Goal: Information Seeking & Learning: Find specific fact

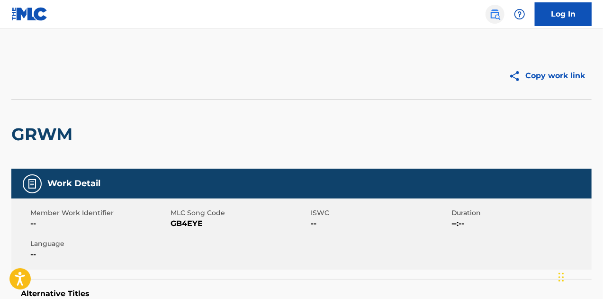
click at [497, 13] on img at bounding box center [494, 14] width 11 height 11
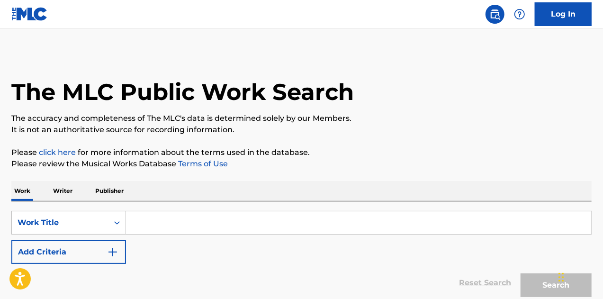
click at [175, 224] on input "Search Form" at bounding box center [358, 222] width 465 height 23
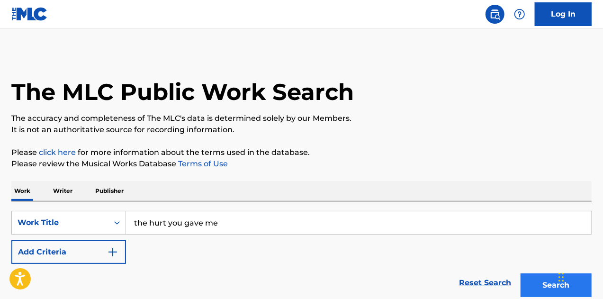
type input "the hurt you gave me"
click at [527, 279] on button "Search" at bounding box center [555, 285] width 71 height 24
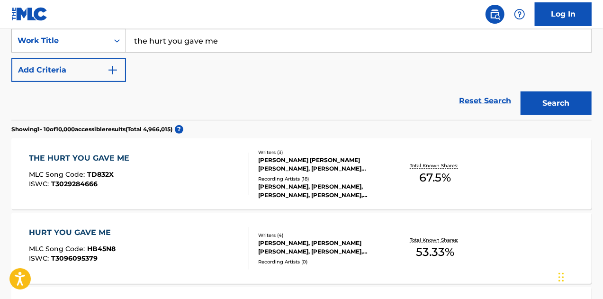
scroll to position [186, 0]
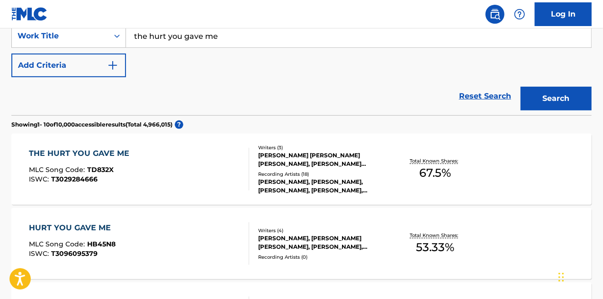
click at [233, 178] on div "THE HURT YOU GAVE ME MLC Song Code : TD832X ISWC : T3029284666" at bounding box center [139, 169] width 221 height 43
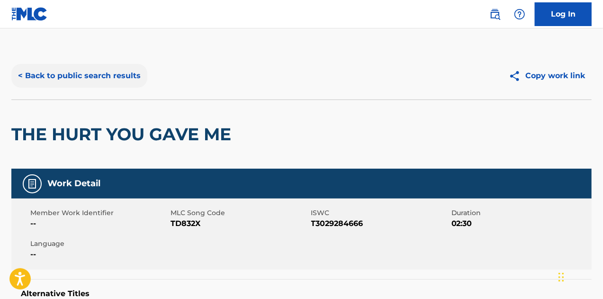
click at [118, 77] on button "< Back to public search results" at bounding box center [79, 76] width 136 height 24
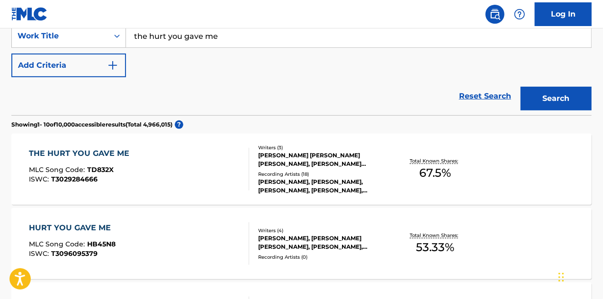
scroll to position [121, 0]
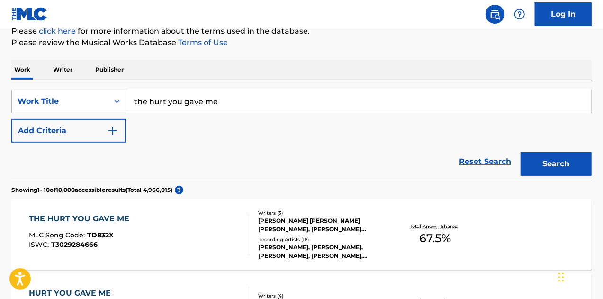
drag, startPoint x: 233, startPoint y: 97, endPoint x: 120, endPoint y: 96, distance: 113.1
click at [120, 96] on div "SearchWithCriteria3e2f2c1e-dafe-4174-8bf7-67c62d945ad3 Work Title the hurt you …" at bounding box center [301, 101] width 580 height 24
type input "self"
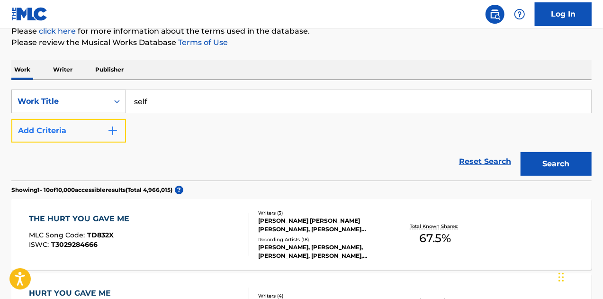
click at [105, 129] on button "Add Criteria" at bounding box center [68, 131] width 115 height 24
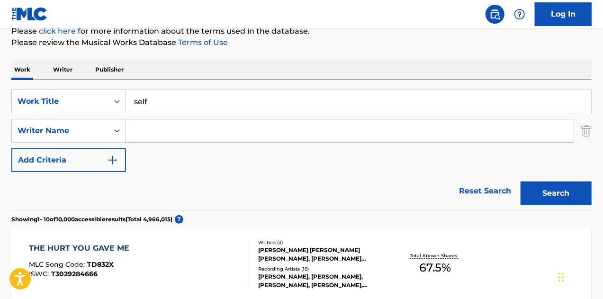
click at [157, 124] on input "Search Form" at bounding box center [349, 130] width 447 height 23
type input "[PERSON_NAME]"
click at [520, 181] on button "Search" at bounding box center [555, 193] width 71 height 24
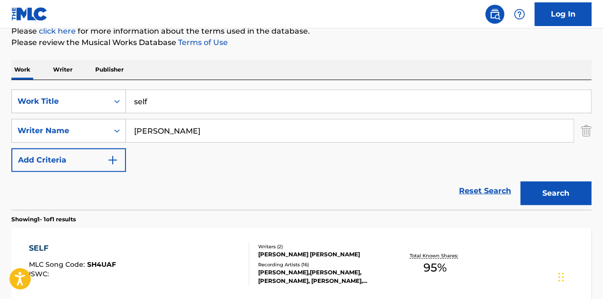
scroll to position [216, 0]
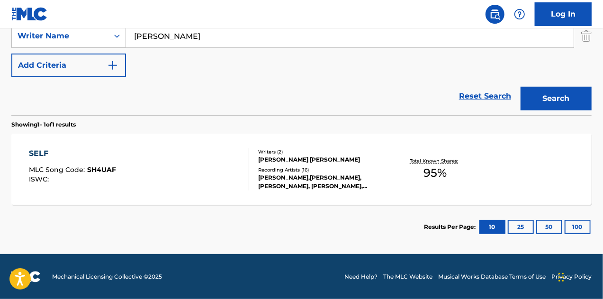
click at [222, 162] on div "SELF MLC Song Code : SH4UAF ISWC :" at bounding box center [139, 169] width 221 height 43
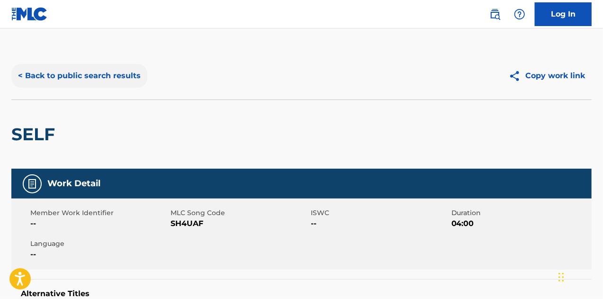
click at [89, 67] on button "< Back to public search results" at bounding box center [79, 76] width 136 height 24
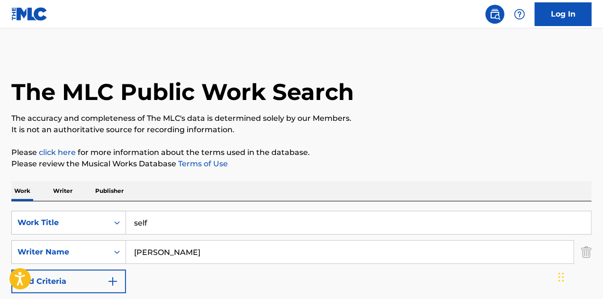
scroll to position [162, 0]
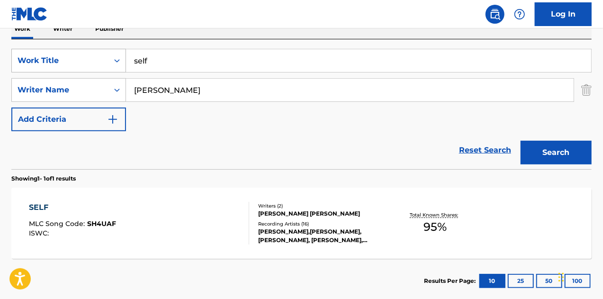
drag, startPoint x: 192, startPoint y: 67, endPoint x: 110, endPoint y: 63, distance: 82.0
click at [110, 63] on div "SearchWithCriteria3e2f2c1e-dafe-4174-8bf7-67c62d945ad3 Work Title self" at bounding box center [301, 61] width 580 height 24
type input "no hope"
click at [520, 141] on button "Search" at bounding box center [555, 153] width 71 height 24
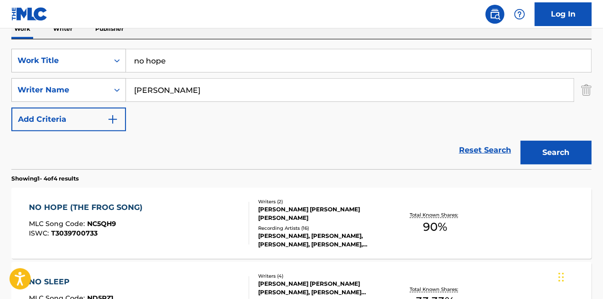
click at [211, 219] on div "NO HOPE (THE FROG SONG) MLC Song Code : NC5QH9 ISWC : T3039700733" at bounding box center [139, 223] width 221 height 43
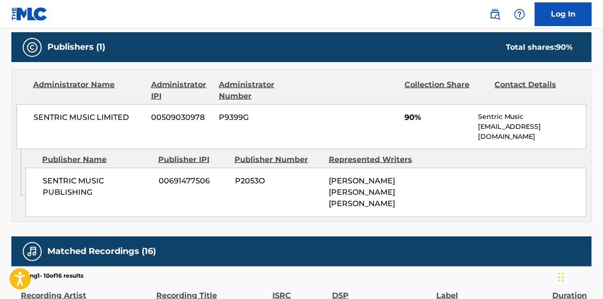
scroll to position [440, 0]
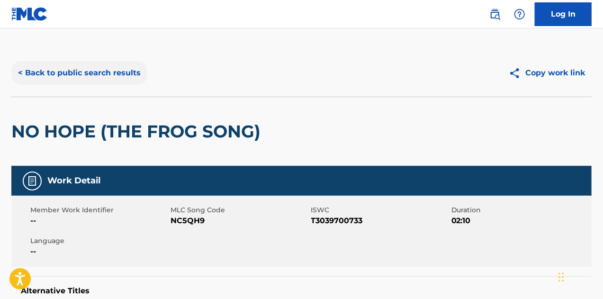
click at [115, 71] on button "< Back to public search results" at bounding box center [79, 73] width 136 height 24
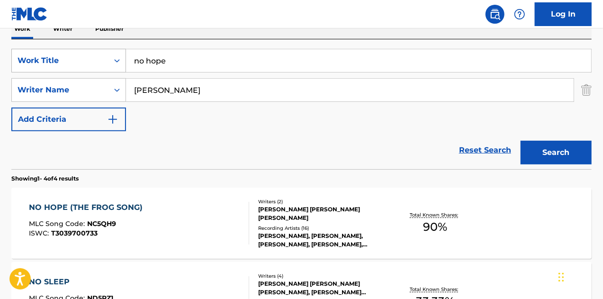
drag, startPoint x: 185, startPoint y: 63, endPoint x: 98, endPoint y: 58, distance: 87.2
click at [98, 58] on div "SearchWithCriteria3e2f2c1e-dafe-4174-8bf7-67c62d945ad3 Work Title no hope" at bounding box center [301, 61] width 580 height 24
type input "fake fine"
click at [520, 141] on button "Search" at bounding box center [555, 153] width 71 height 24
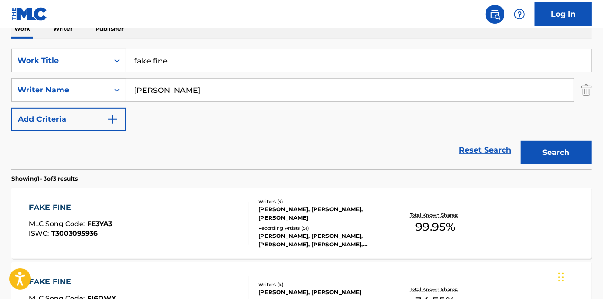
click at [183, 198] on div "FAKE FINE MLC Song Code : FE3YA3 ISWC : T3003095936 Writers ( 3 ) [PERSON_NAME]…" at bounding box center [301, 222] width 580 height 71
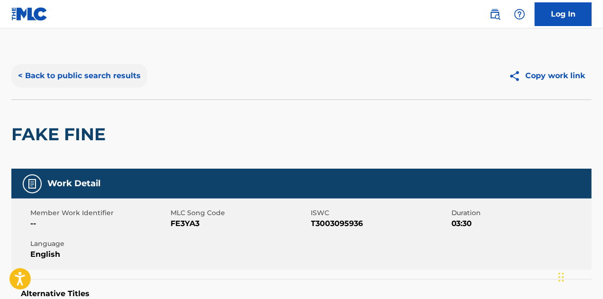
click at [87, 72] on button "< Back to public search results" at bounding box center [79, 76] width 136 height 24
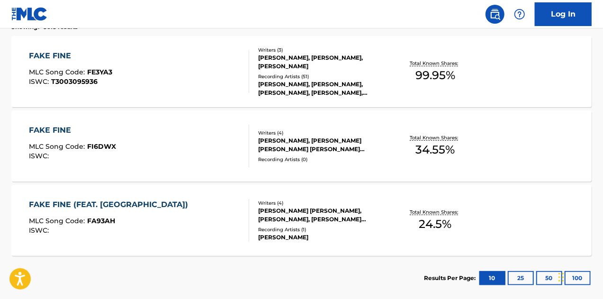
scroll to position [313, 0]
click at [192, 133] on div "FAKE FINE MLC Song Code : FI6DWX ISWC :" at bounding box center [139, 146] width 221 height 43
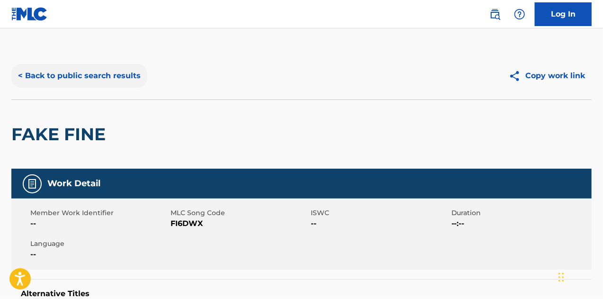
click at [71, 79] on button "< Back to public search results" at bounding box center [79, 76] width 136 height 24
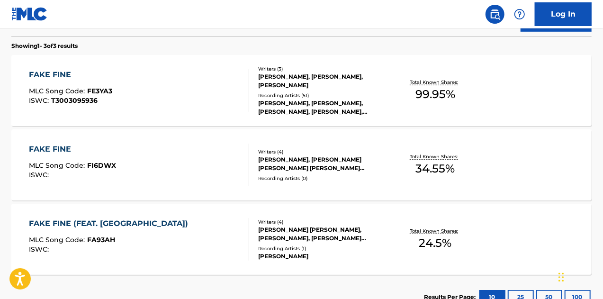
scroll to position [294, 0]
click at [183, 90] on div "FAKE FINE MLC Song Code : FE3YA3 ISWC : T3003095936" at bounding box center [139, 91] width 221 height 43
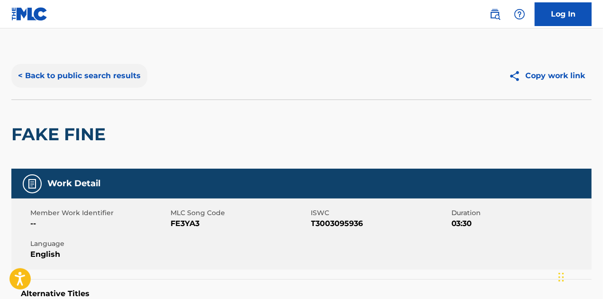
click at [80, 76] on button "< Back to public search results" at bounding box center [79, 76] width 136 height 24
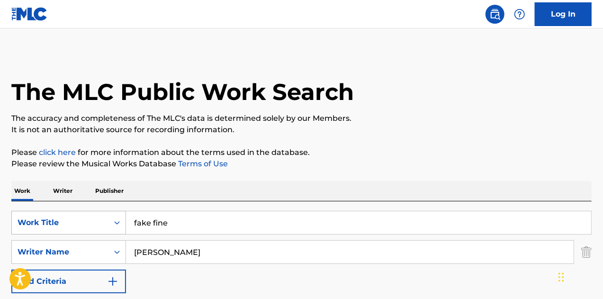
drag, startPoint x: 186, startPoint y: 224, endPoint x: 94, endPoint y: 213, distance: 92.9
click at [94, 213] on div "SearchWithCriteria3e2f2c1e-dafe-4174-8bf7-67c62d945ad3 Work Title fake fine" at bounding box center [301, 223] width 580 height 24
type input "deep end"
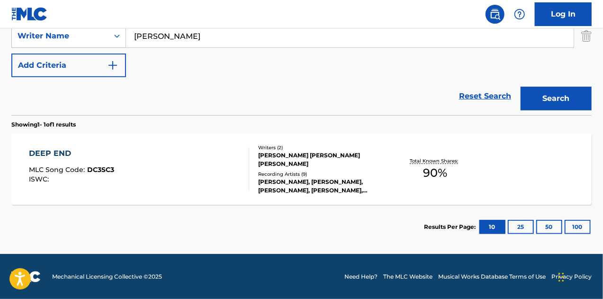
click at [164, 185] on div "DEEP END MLC Song Code : DC3SC3 ISWC :" at bounding box center [139, 169] width 221 height 43
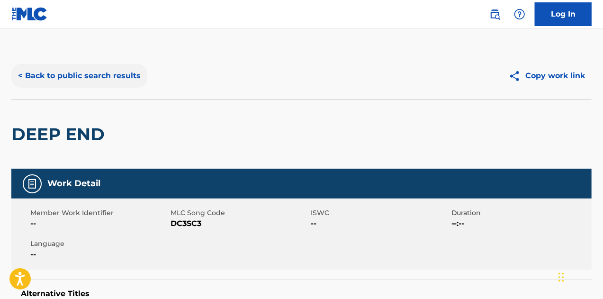
click at [108, 74] on button "< Back to public search results" at bounding box center [79, 76] width 136 height 24
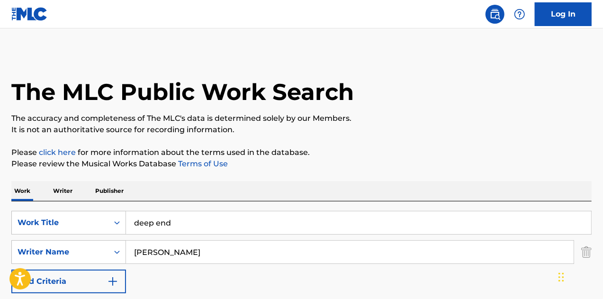
scroll to position [162, 0]
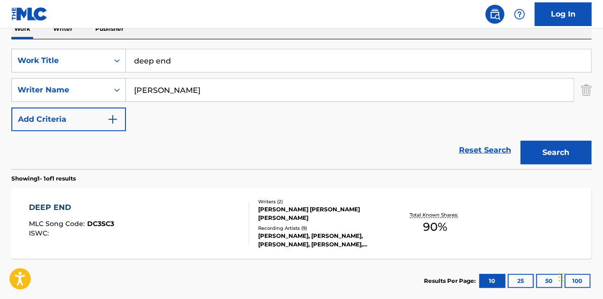
drag, startPoint x: 202, startPoint y: 64, endPoint x: 0, endPoint y: 72, distance: 202.3
click at [0, 72] on div "The MLC Public Work Search The accuracy and completeness of The MLC's data is d…" at bounding box center [301, 96] width 603 height 413
type input "beautiful nightmare"
click at [520, 141] on button "Search" at bounding box center [555, 153] width 71 height 24
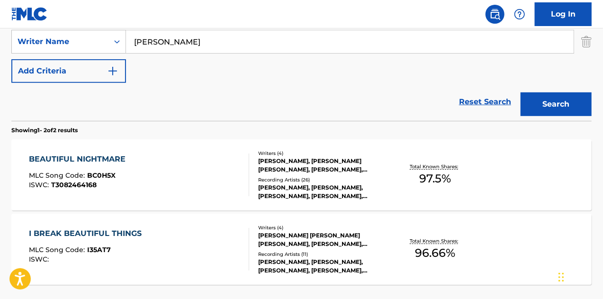
scroll to position [257, 0]
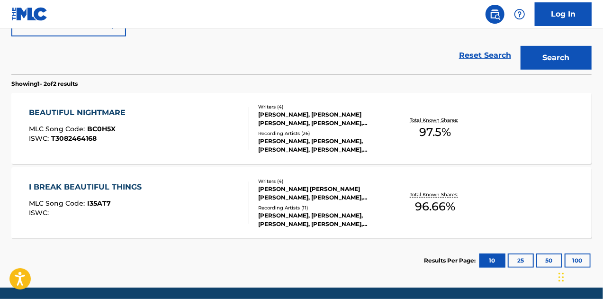
click at [196, 123] on div "BEAUTIFUL NIGHTMARE MLC Song Code : BC0H5X ISWC : T3082464168" at bounding box center [139, 128] width 221 height 43
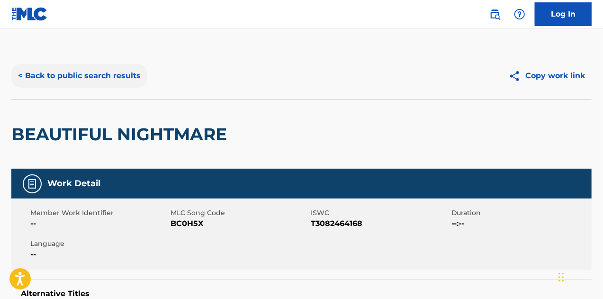
click at [103, 76] on button "< Back to public search results" at bounding box center [79, 76] width 136 height 24
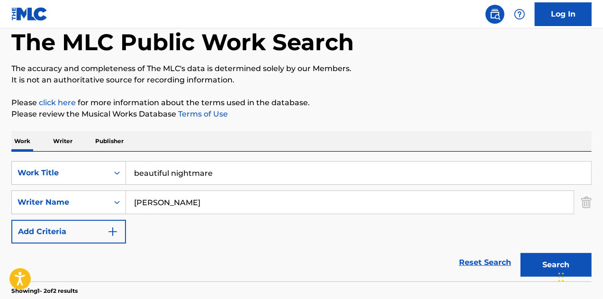
scroll to position [26, 0]
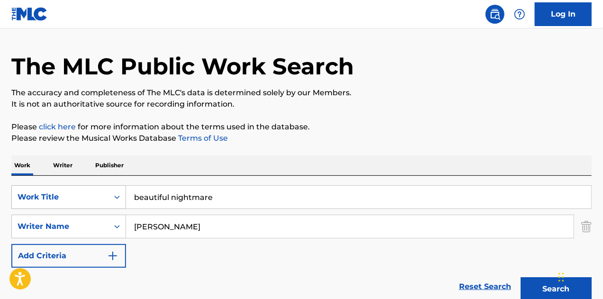
drag, startPoint x: 227, startPoint y: 199, endPoint x: 85, endPoint y: 186, distance: 143.1
click at [85, 186] on div "SearchWithCriteria3e2f2c1e-dafe-4174-8bf7-67c62d945ad3 Work Title beautiful nig…" at bounding box center [301, 197] width 580 height 24
type input "break the silence"
click at [520, 277] on button "Search" at bounding box center [555, 289] width 71 height 24
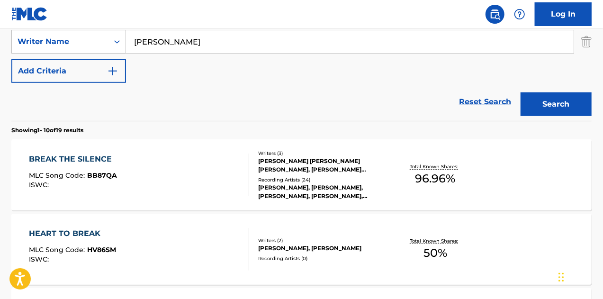
scroll to position [211, 0]
click at [182, 160] on div "BREAK THE SILENCE MLC Song Code : BB87QA ISWC :" at bounding box center [139, 174] width 221 height 43
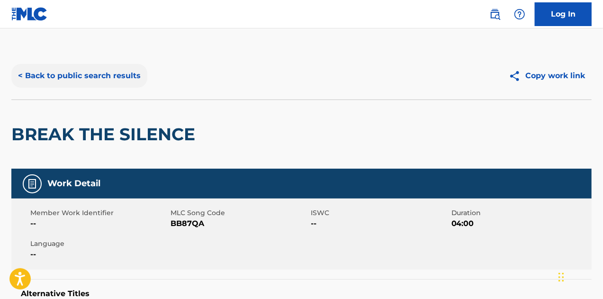
click at [58, 80] on button "< Back to public search results" at bounding box center [79, 76] width 136 height 24
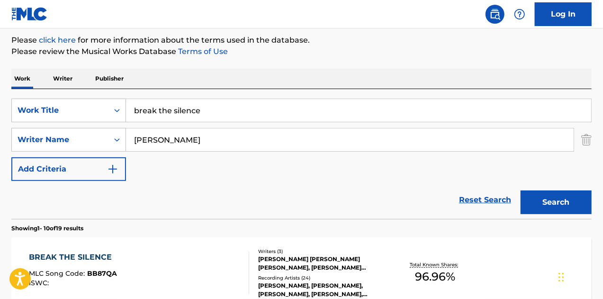
scroll to position [111, 0]
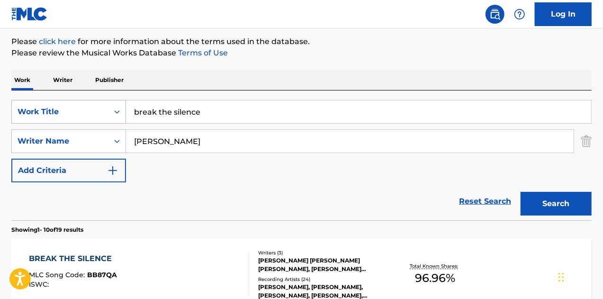
drag, startPoint x: 211, startPoint y: 108, endPoint x: 76, endPoint y: 106, distance: 134.9
click at [76, 106] on div "SearchWithCriteria3e2f2c1e-dafe-4174-8bf7-67c62d945ad3 Work Title break the sil…" at bounding box center [301, 112] width 580 height 24
type input "hate me"
click at [520, 192] on button "Search" at bounding box center [555, 204] width 71 height 24
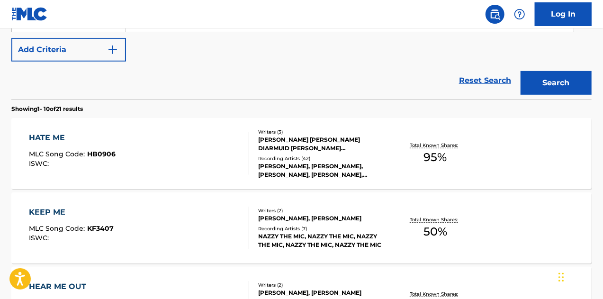
scroll to position [238, 0]
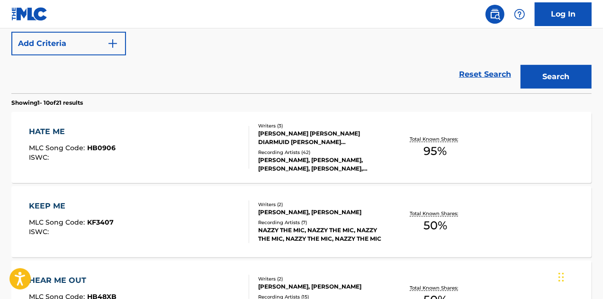
click at [209, 136] on div "HATE ME MLC Song Code : HB0906 ISWC :" at bounding box center [139, 147] width 221 height 43
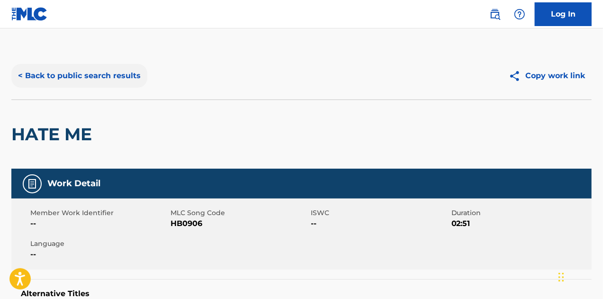
click at [78, 76] on button "< Back to public search results" at bounding box center [79, 76] width 136 height 24
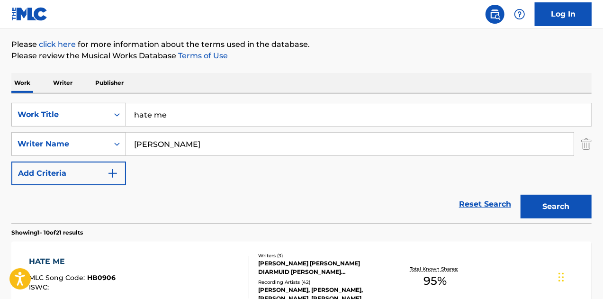
scroll to position [44, 0]
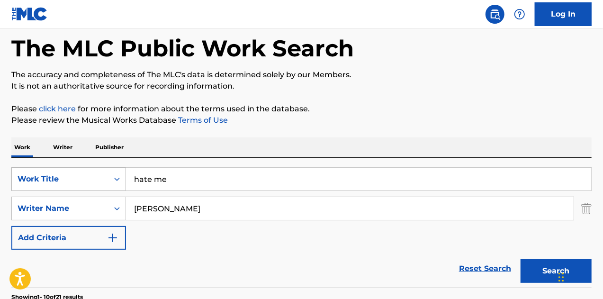
drag, startPoint x: 185, startPoint y: 179, endPoint x: 84, endPoint y: 176, distance: 100.4
click at [84, 176] on div "SearchWithCriteria3e2f2c1e-dafe-4174-8bf7-67c62d945ad3 Work Title hate me" at bounding box center [301, 179] width 580 height 24
type input "need you back"
click at [520, 259] on button "Search" at bounding box center [555, 271] width 71 height 24
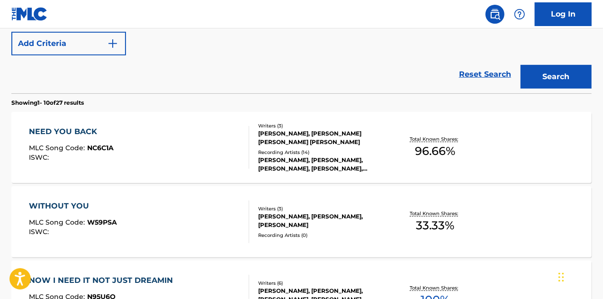
scroll to position [255, 0]
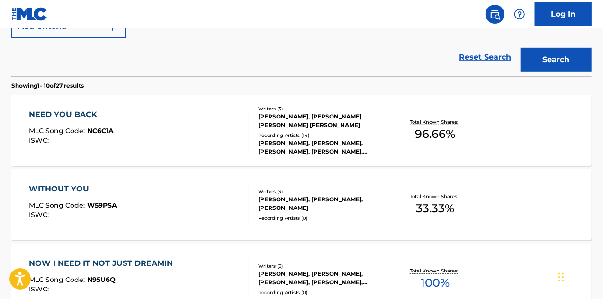
click at [162, 124] on div "NEED YOU BACK MLC Song Code : NC6C1A ISWC :" at bounding box center [139, 130] width 221 height 43
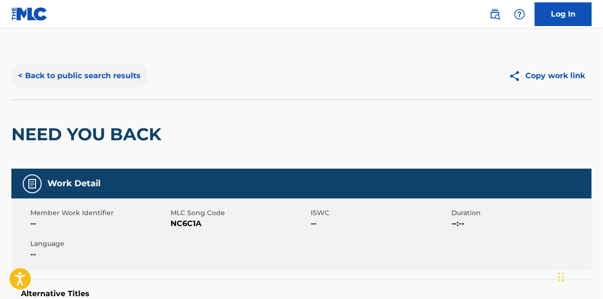
click at [103, 79] on button "< Back to public search results" at bounding box center [79, 76] width 136 height 24
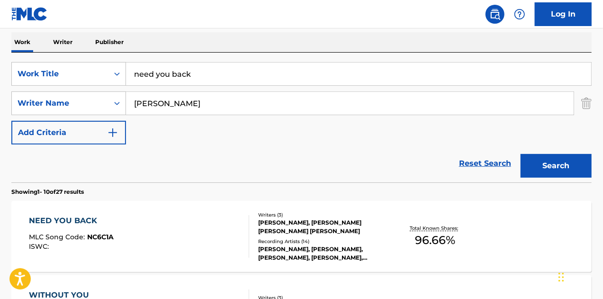
scroll to position [110, 0]
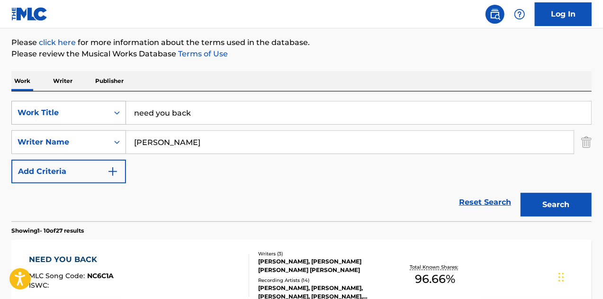
drag, startPoint x: 198, startPoint y: 112, endPoint x: 73, endPoint y: 106, distance: 125.6
click at [73, 106] on div "SearchWithCriteria3e2f2c1e-dafe-4174-8bf7-67c62d945ad3 Work Title need you back" at bounding box center [301, 113] width 580 height 24
type input "fcked in the head"
click at [520, 193] on button "Search" at bounding box center [555, 205] width 71 height 24
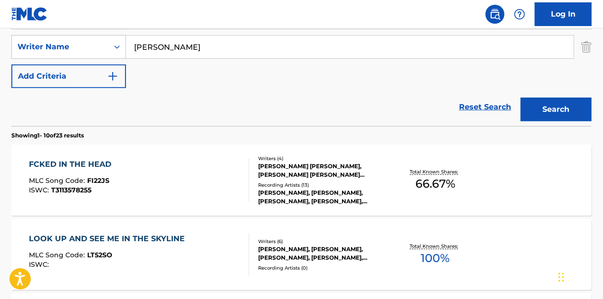
scroll to position [206, 0]
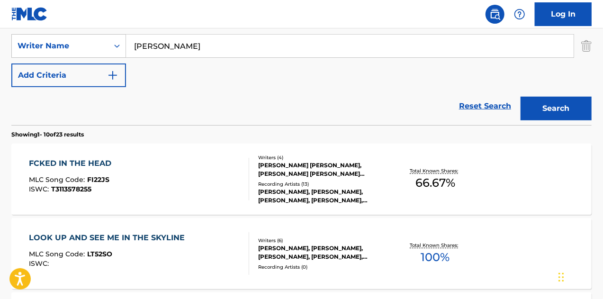
click at [184, 194] on div "FCKED IN THE HEAD MLC Song Code : FI22JS ISWC : T3113578255" at bounding box center [139, 179] width 221 height 43
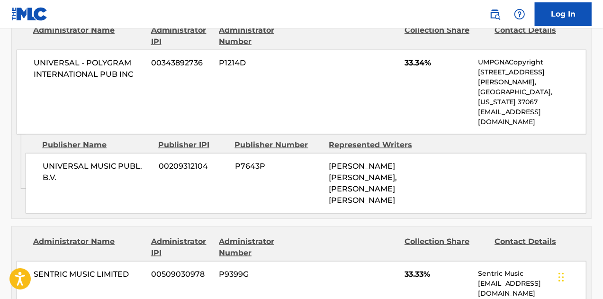
scroll to position [540, 0]
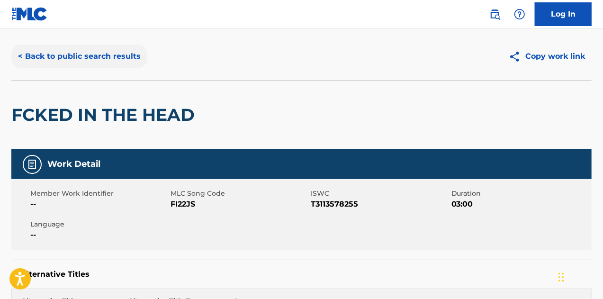
click at [110, 53] on button "< Back to public search results" at bounding box center [79, 56] width 136 height 24
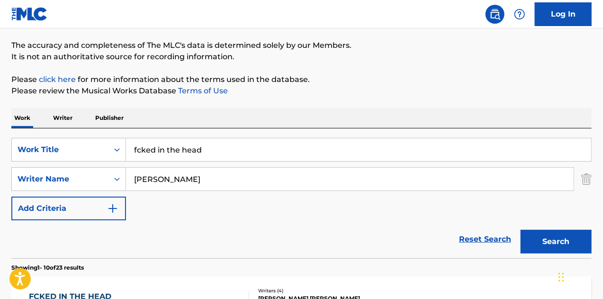
scroll to position [17, 0]
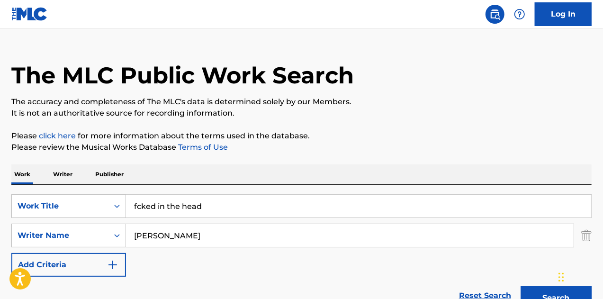
drag, startPoint x: 240, startPoint y: 204, endPoint x: 0, endPoint y: 175, distance: 241.3
type input "casper"
click at [520, 286] on button "Search" at bounding box center [555, 298] width 71 height 24
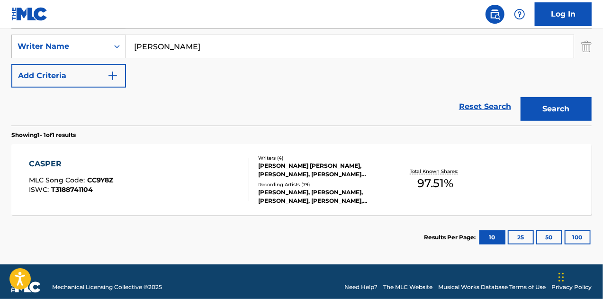
scroll to position [206, 0]
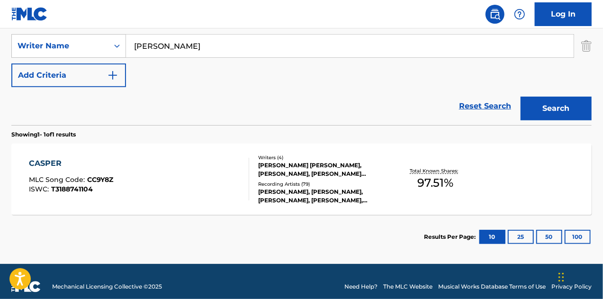
click at [178, 156] on div "CASPER MLC Song Code : CC9Y8Z ISWC : T3188741104 Writers ( 4 ) [PERSON_NAME] [P…" at bounding box center [301, 178] width 580 height 71
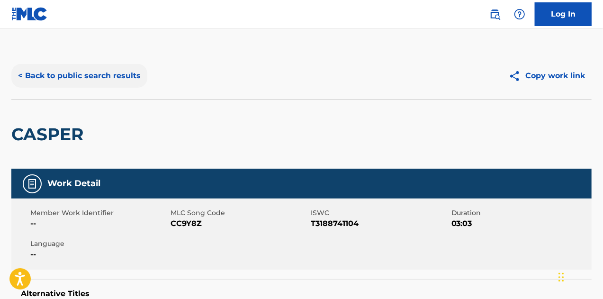
click at [89, 80] on button "< Back to public search results" at bounding box center [79, 76] width 136 height 24
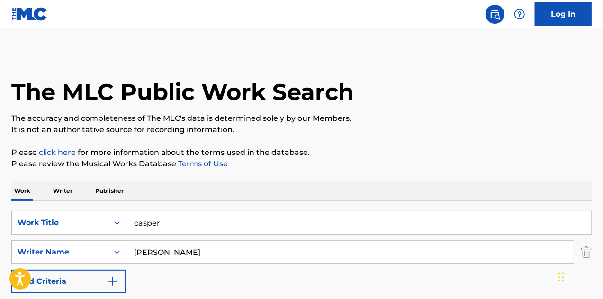
scroll to position [162, 0]
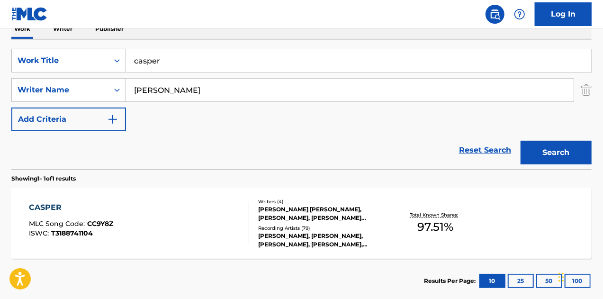
drag, startPoint x: 180, startPoint y: 64, endPoint x: 78, endPoint y: 73, distance: 102.7
click at [81, 78] on div "SearchWithCriteria3e2f2c1e-dafe-4174-8bf7-67c62d945ad3 Work Title casper Search…" at bounding box center [301, 90] width 580 height 82
type input "not ok"
click at [520, 141] on button "Search" at bounding box center [555, 153] width 71 height 24
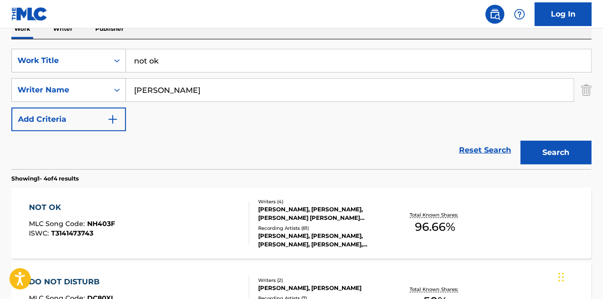
click at [197, 215] on div "NOT OK MLC Song Code : NH403F ISWC : T3141473743" at bounding box center [139, 223] width 221 height 43
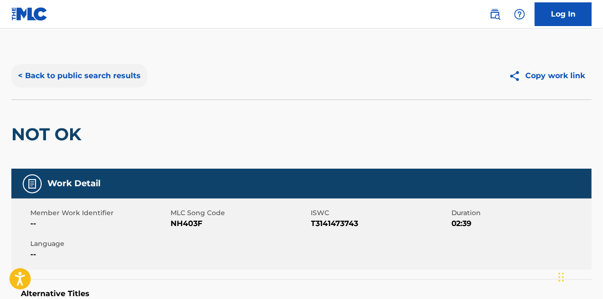
click at [91, 77] on button "< Back to public search results" at bounding box center [79, 76] width 136 height 24
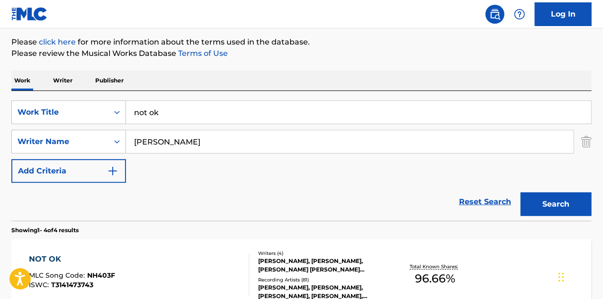
scroll to position [110, 0]
click at [190, 99] on div "SearchWithCriteria3e2f2c1e-dafe-4174-8bf7-67c62d945ad3 Work Title not ok Search…" at bounding box center [301, 156] width 580 height 130
drag, startPoint x: 177, startPoint y: 106, endPoint x: 62, endPoint y: 116, distance: 115.0
click at [62, 116] on div "SearchWithCriteria3e2f2c1e-dafe-4174-8bf7-67c62d945ad3 Work Title not ok" at bounding box center [301, 113] width 580 height 24
type input "you left"
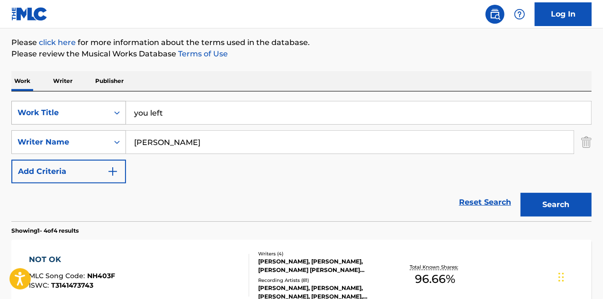
click at [520, 193] on button "Search" at bounding box center [555, 205] width 71 height 24
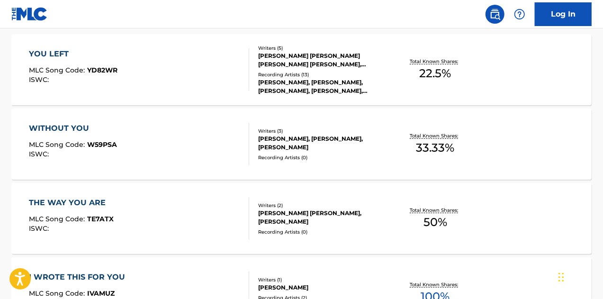
scroll to position [317, 0]
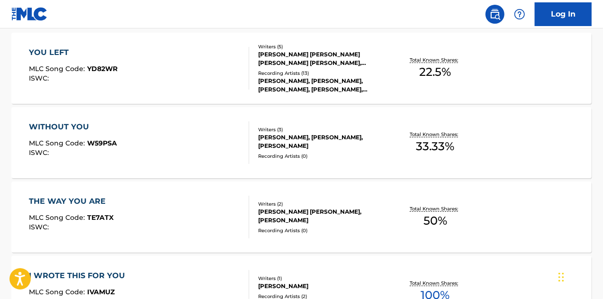
click at [191, 70] on div "YOU LEFT MLC Song Code : YD82WR ISWC :" at bounding box center [139, 68] width 221 height 43
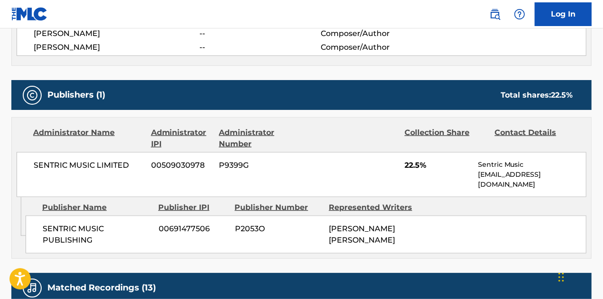
scroll to position [447, 0]
